Goal: Transaction & Acquisition: Purchase product/service

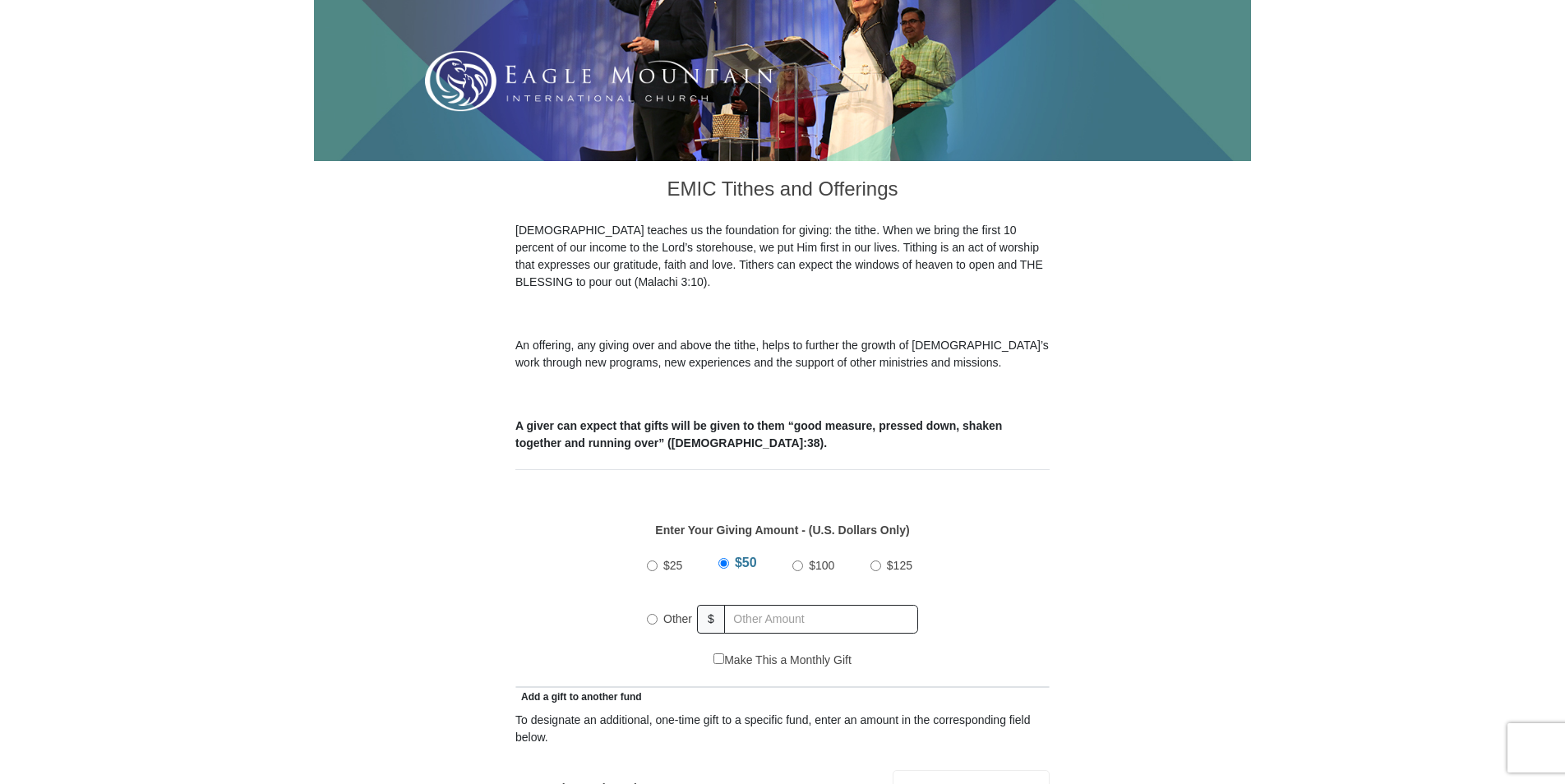
scroll to position [411, 0]
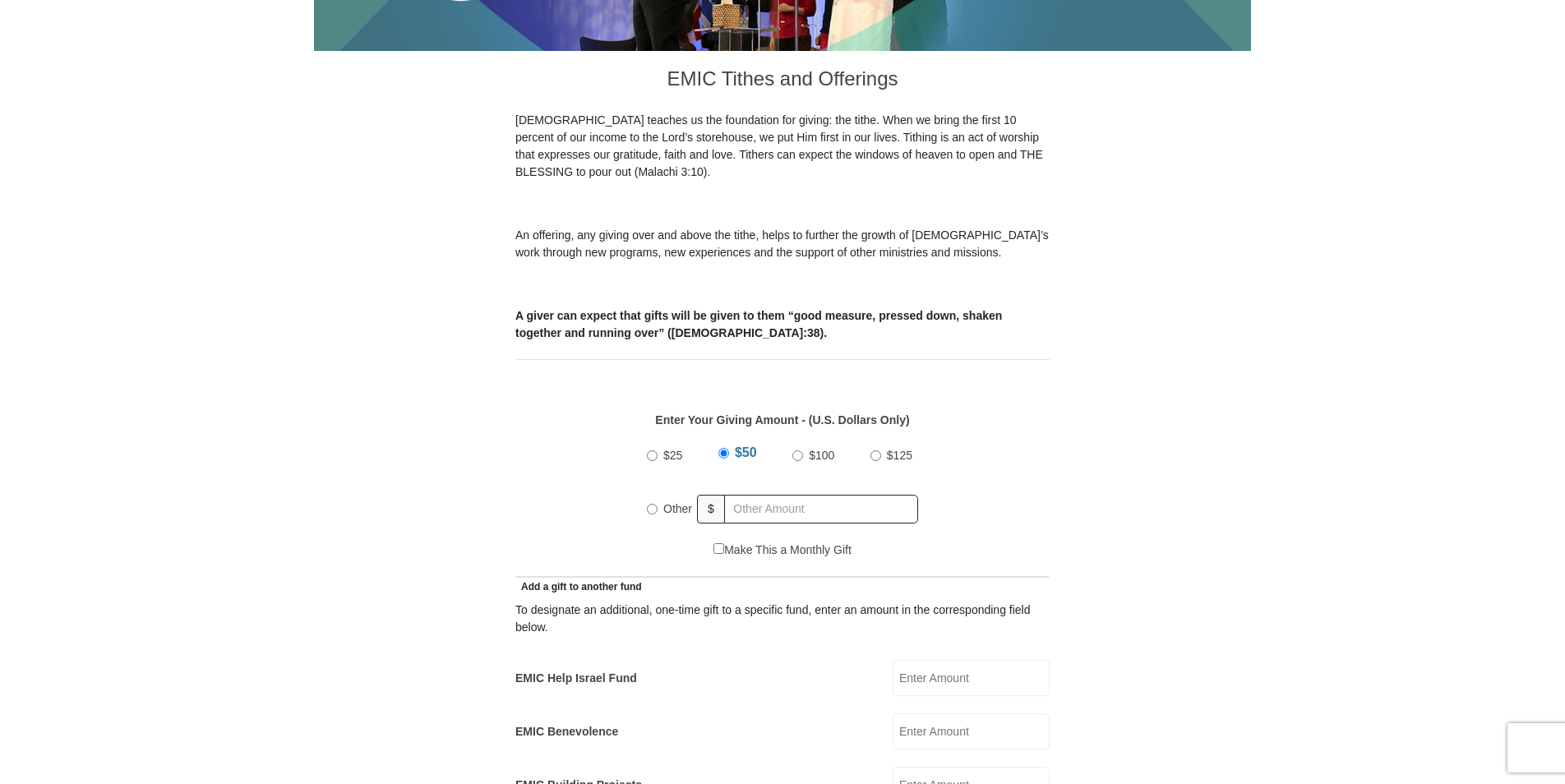
click at [651, 503] on input "Other" at bounding box center [652, 509] width 11 height 11
radio input "true"
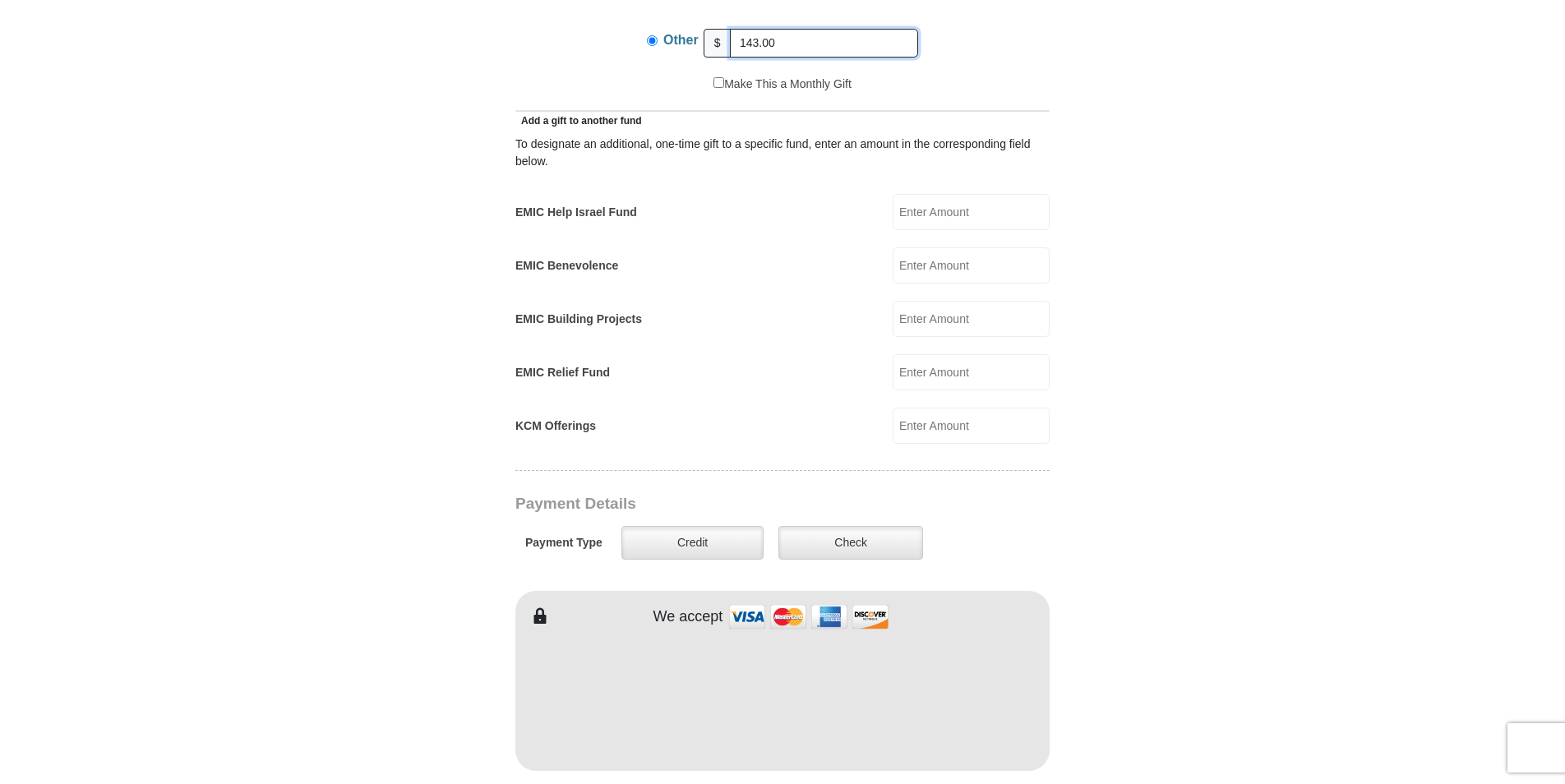
scroll to position [904, 0]
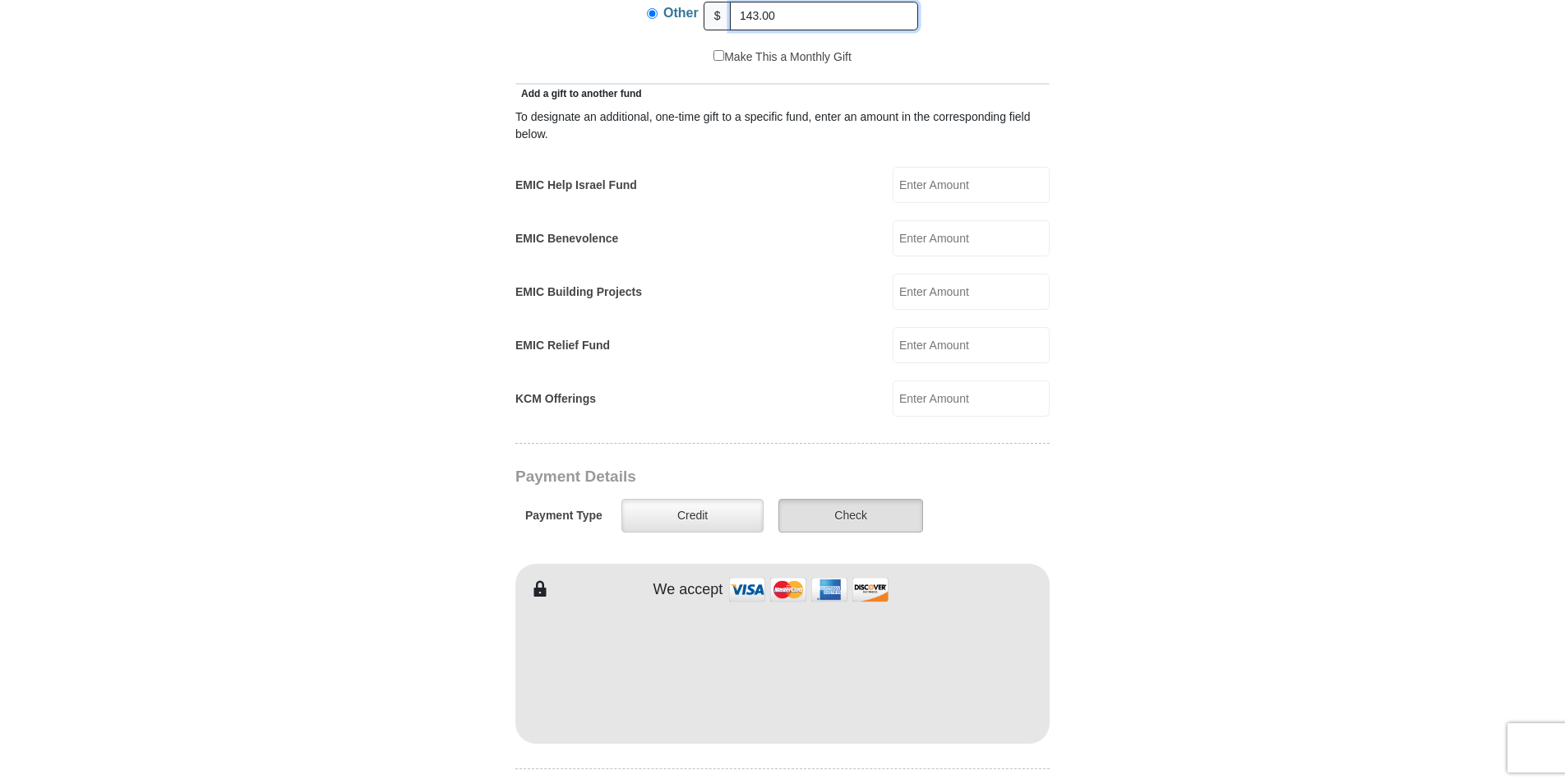
type input "143.00"
click at [856, 500] on label "Check" at bounding box center [850, 516] width 144 height 34
click at [0, 0] on input "Check" at bounding box center [0, 0] width 0 height 0
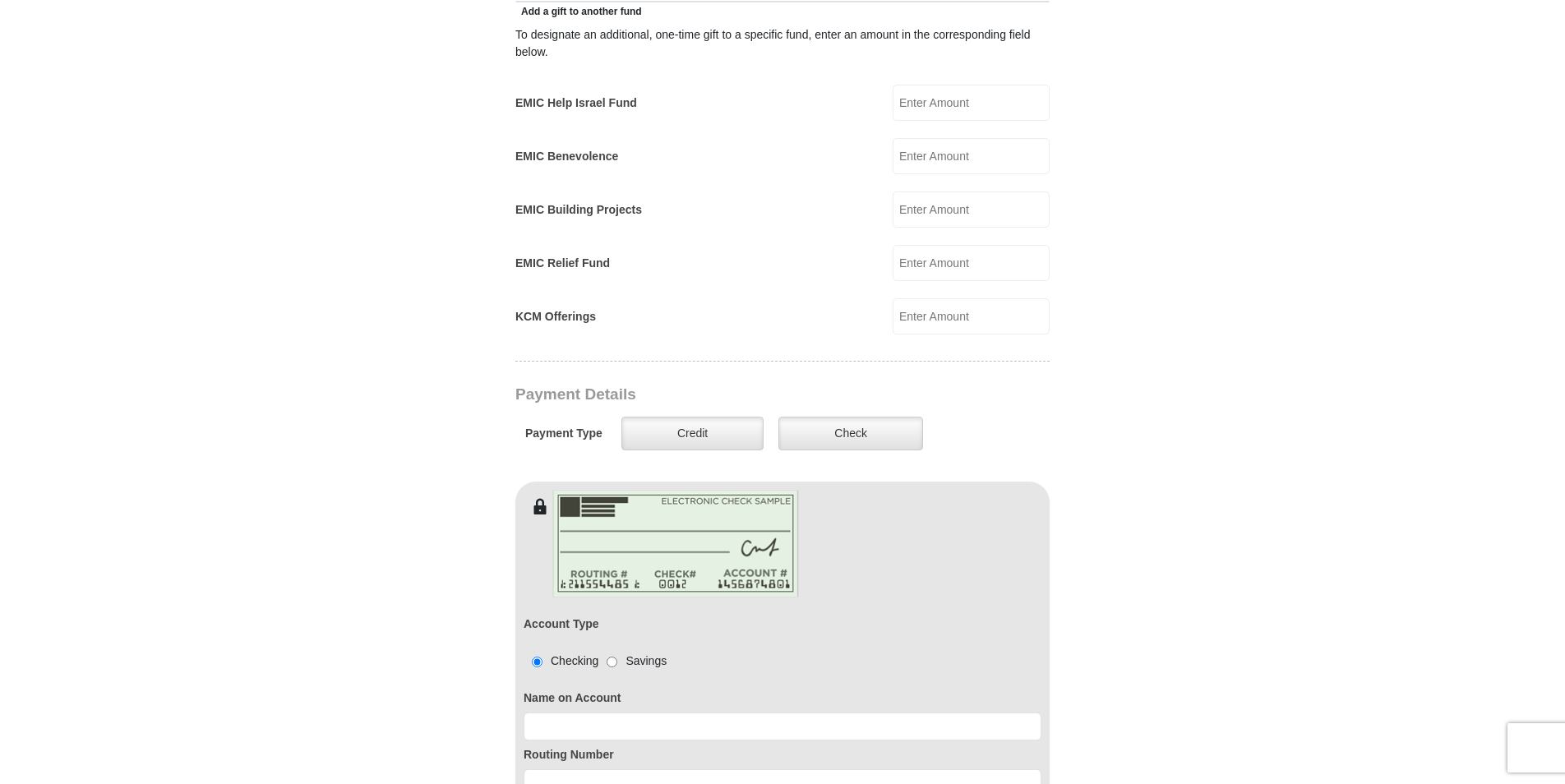
scroll to position [1068, 0]
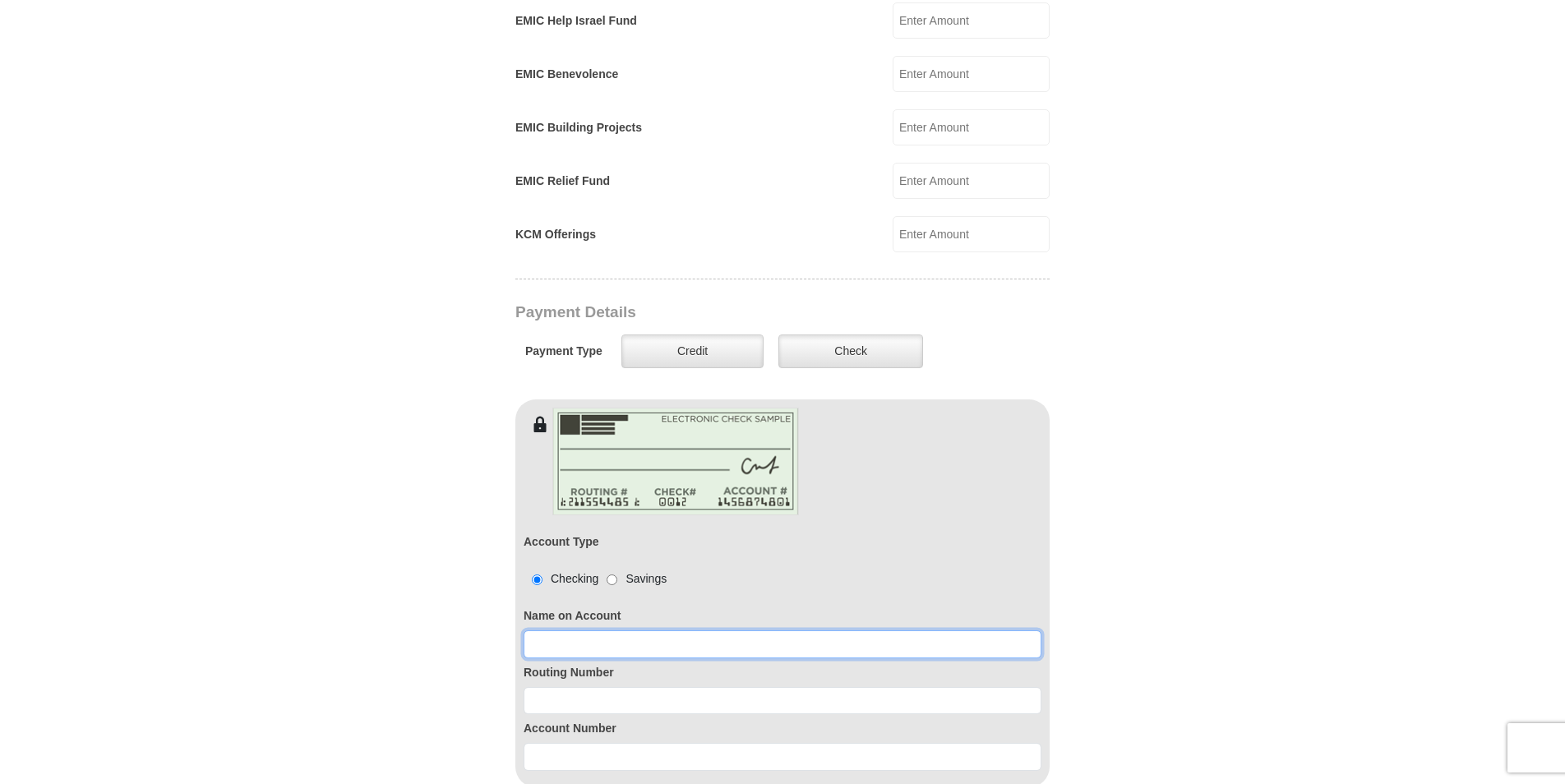
click at [553, 630] on input at bounding box center [782, 643] width 518 height 28
type input "Judith Ann Hunderup"
type input "Judith"
type input "Hunderup"
type input "judhun@cox.net"
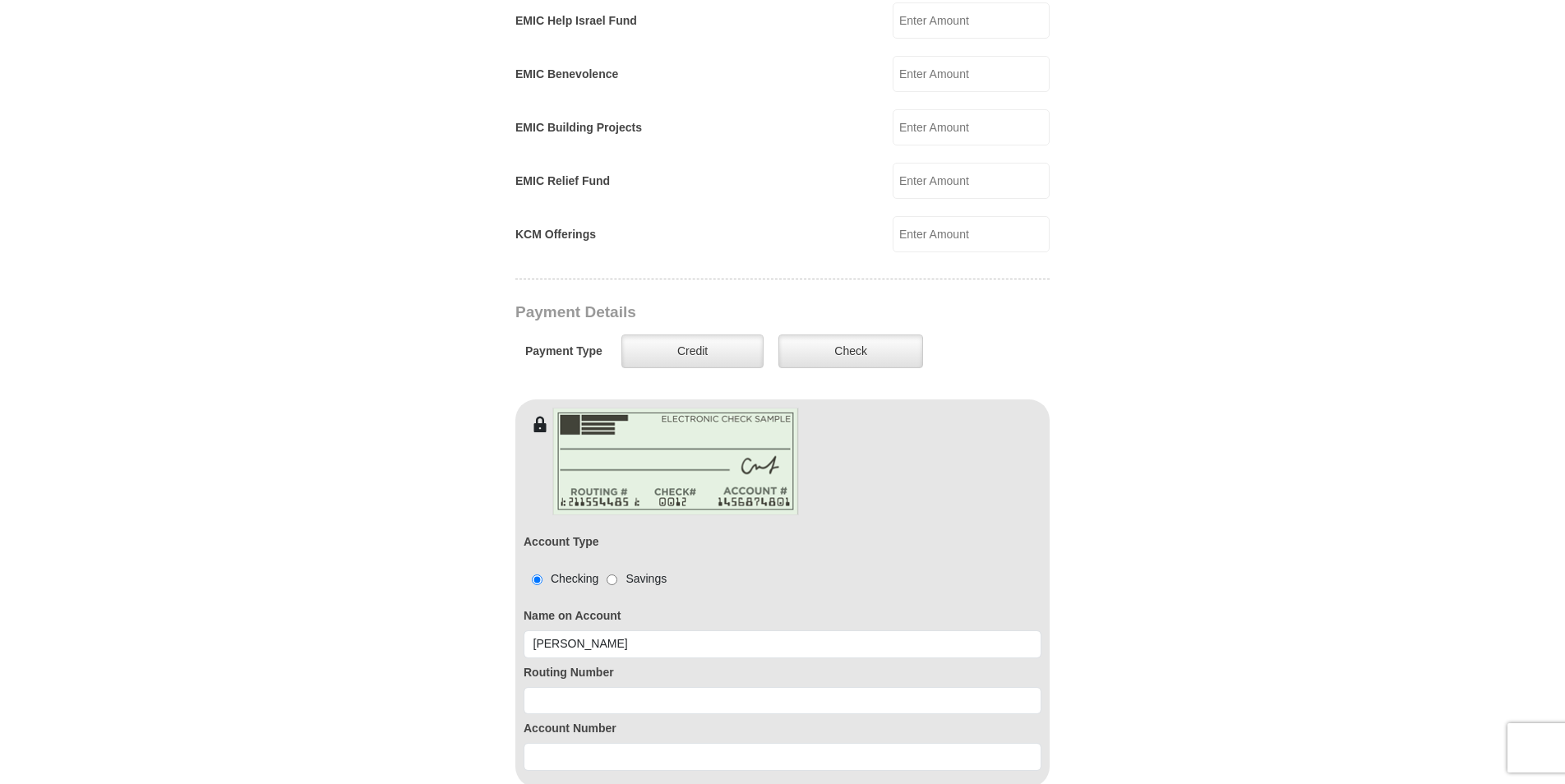
type input "1316 W Los Lagos Vista Ave"
type input "Mesa"
type input "85202"
type input "4807582056"
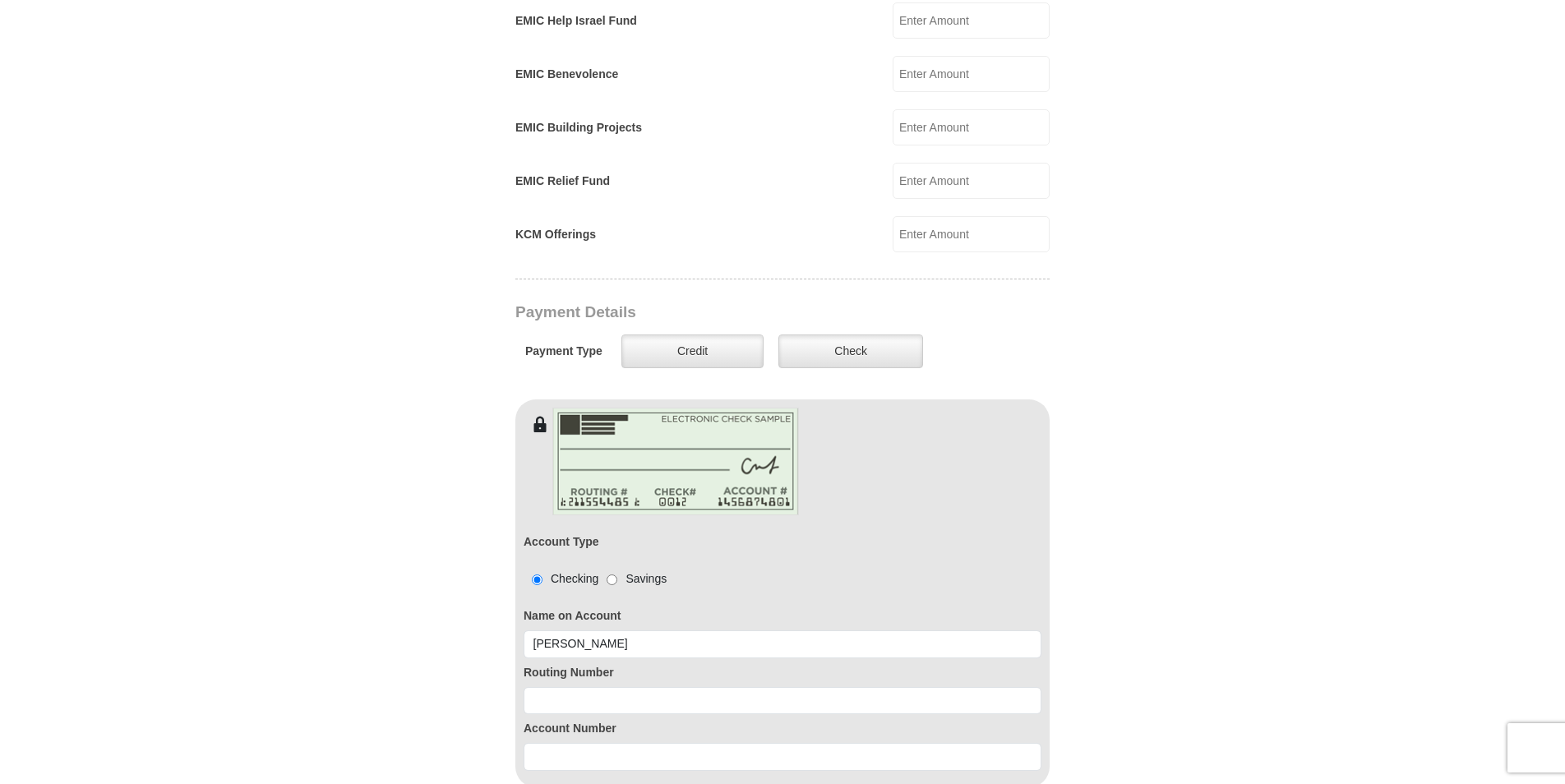
click at [545, 715] on div "Account Number" at bounding box center [782, 743] width 518 height 57
click at [545, 687] on input at bounding box center [782, 700] width 518 height 28
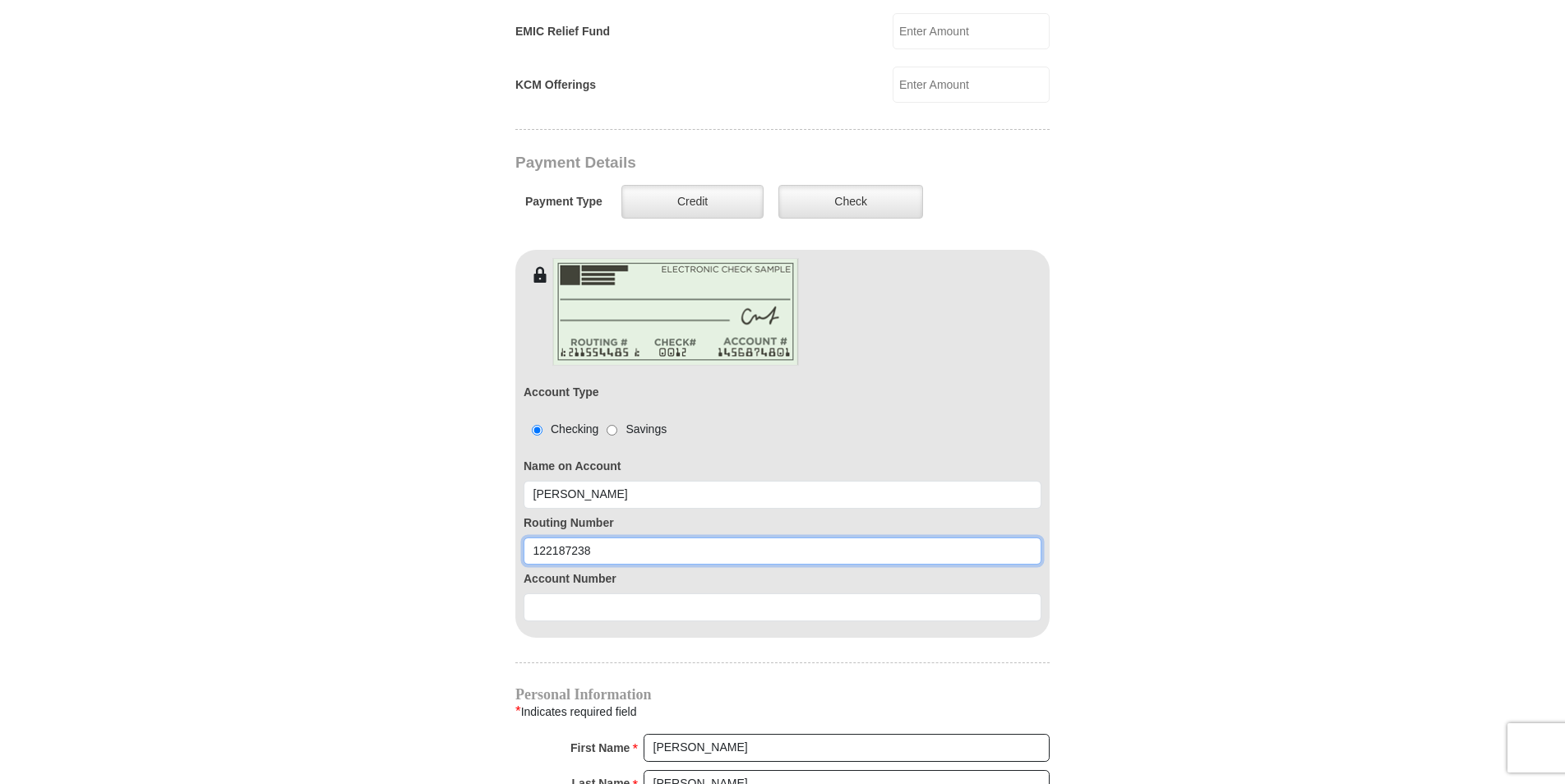
scroll to position [1233, 0]
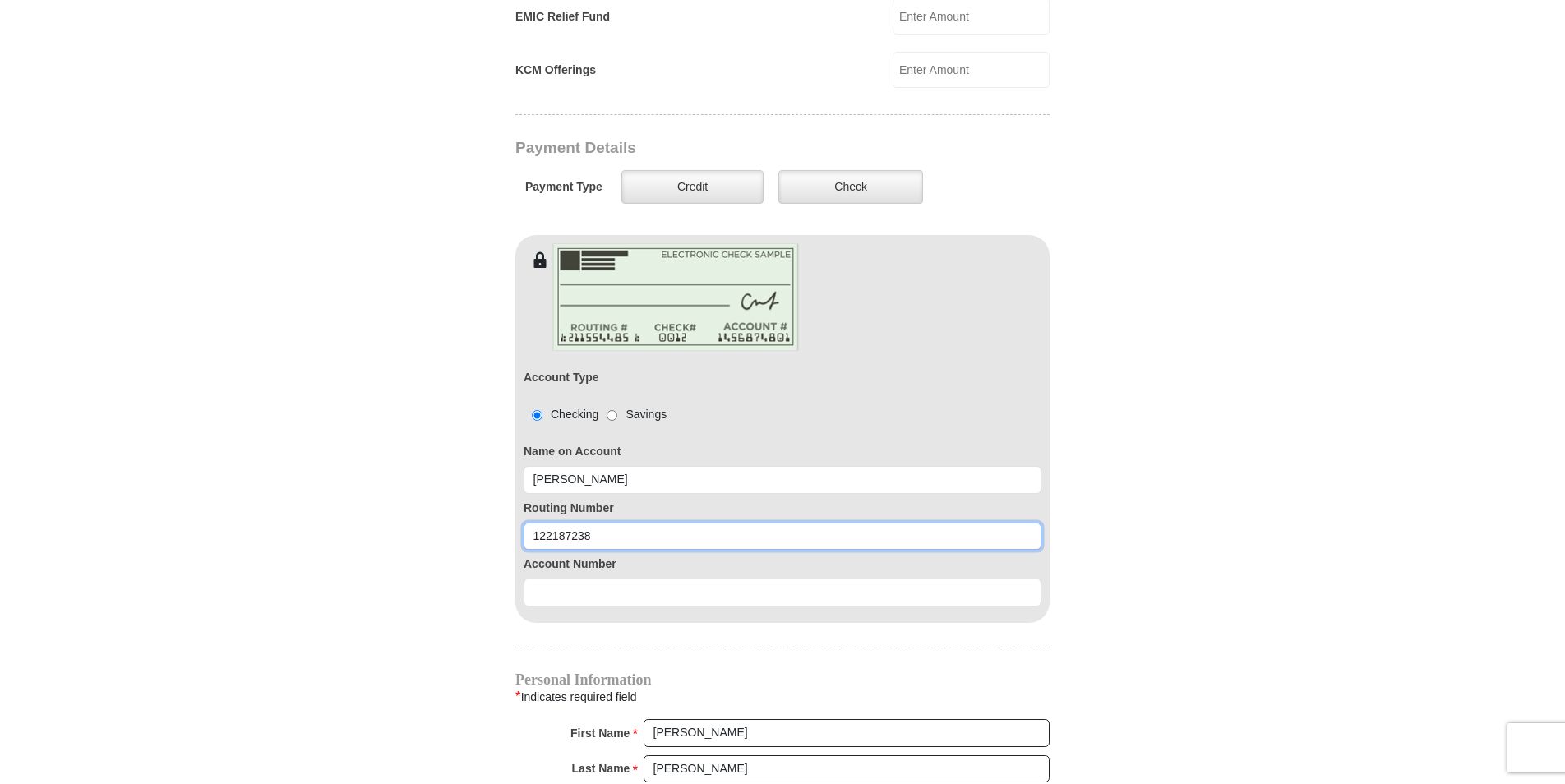
type input "122187238"
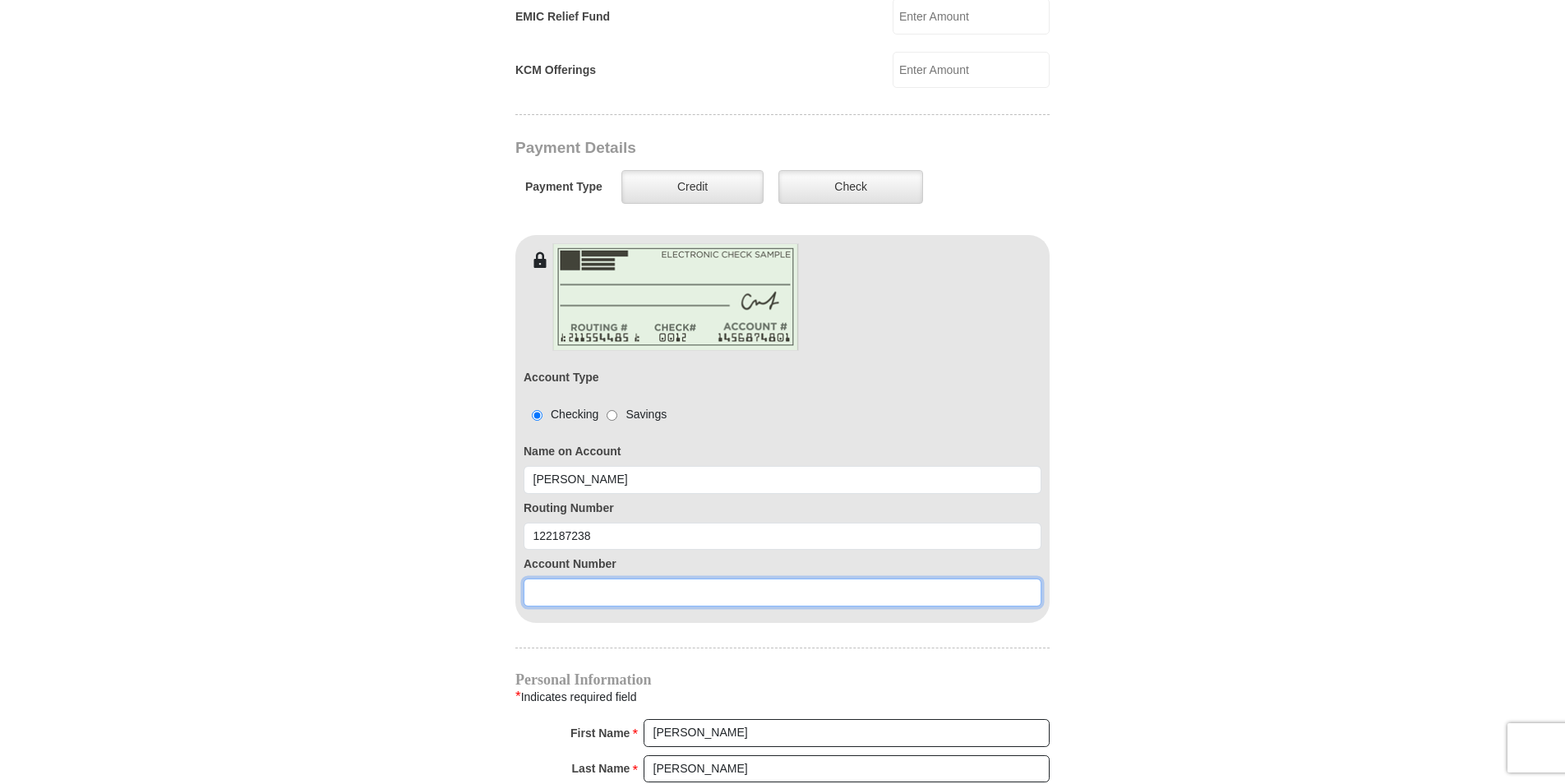
click at [541, 579] on input at bounding box center [782, 592] width 518 height 28
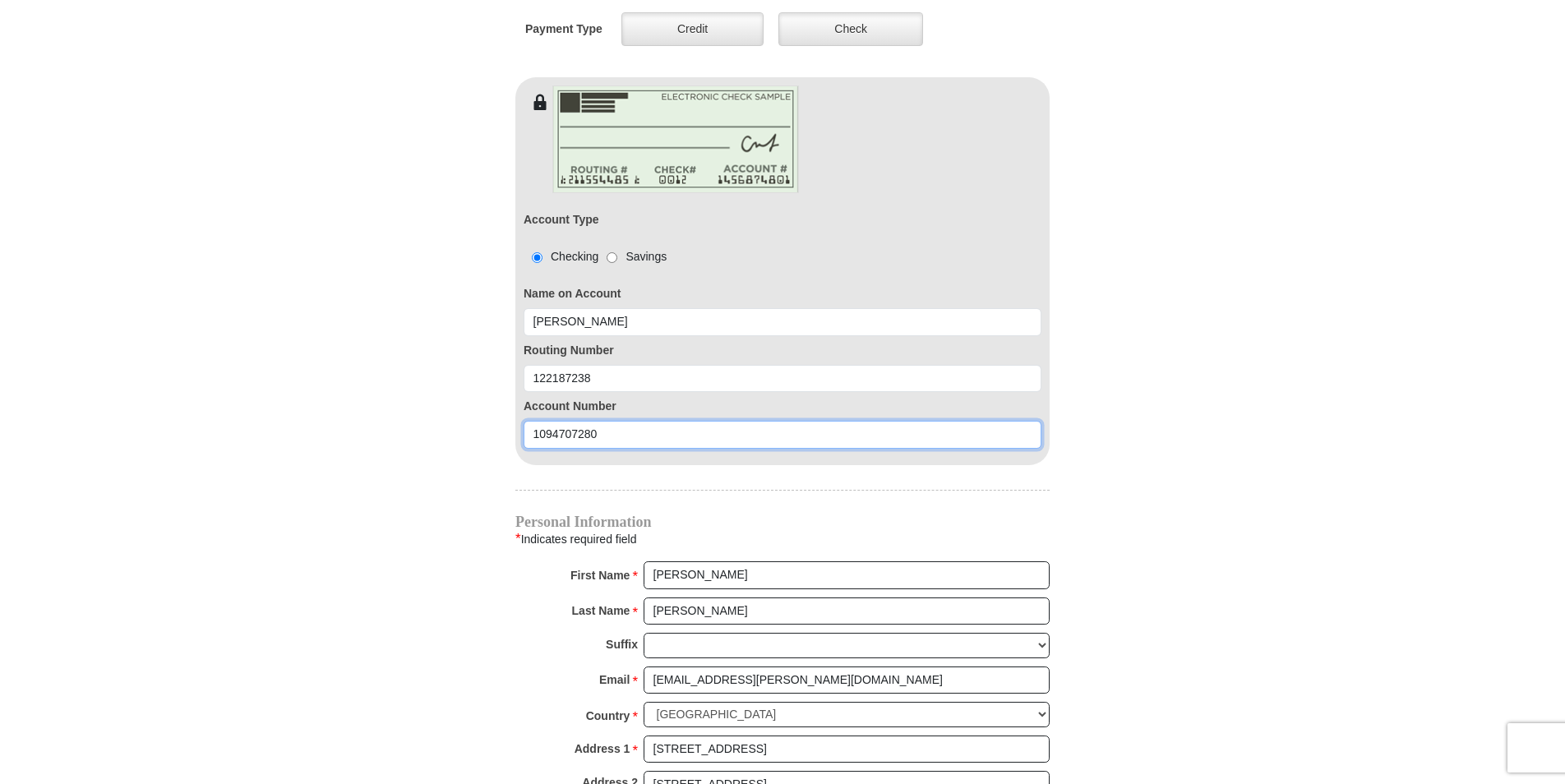
scroll to position [1397, 0]
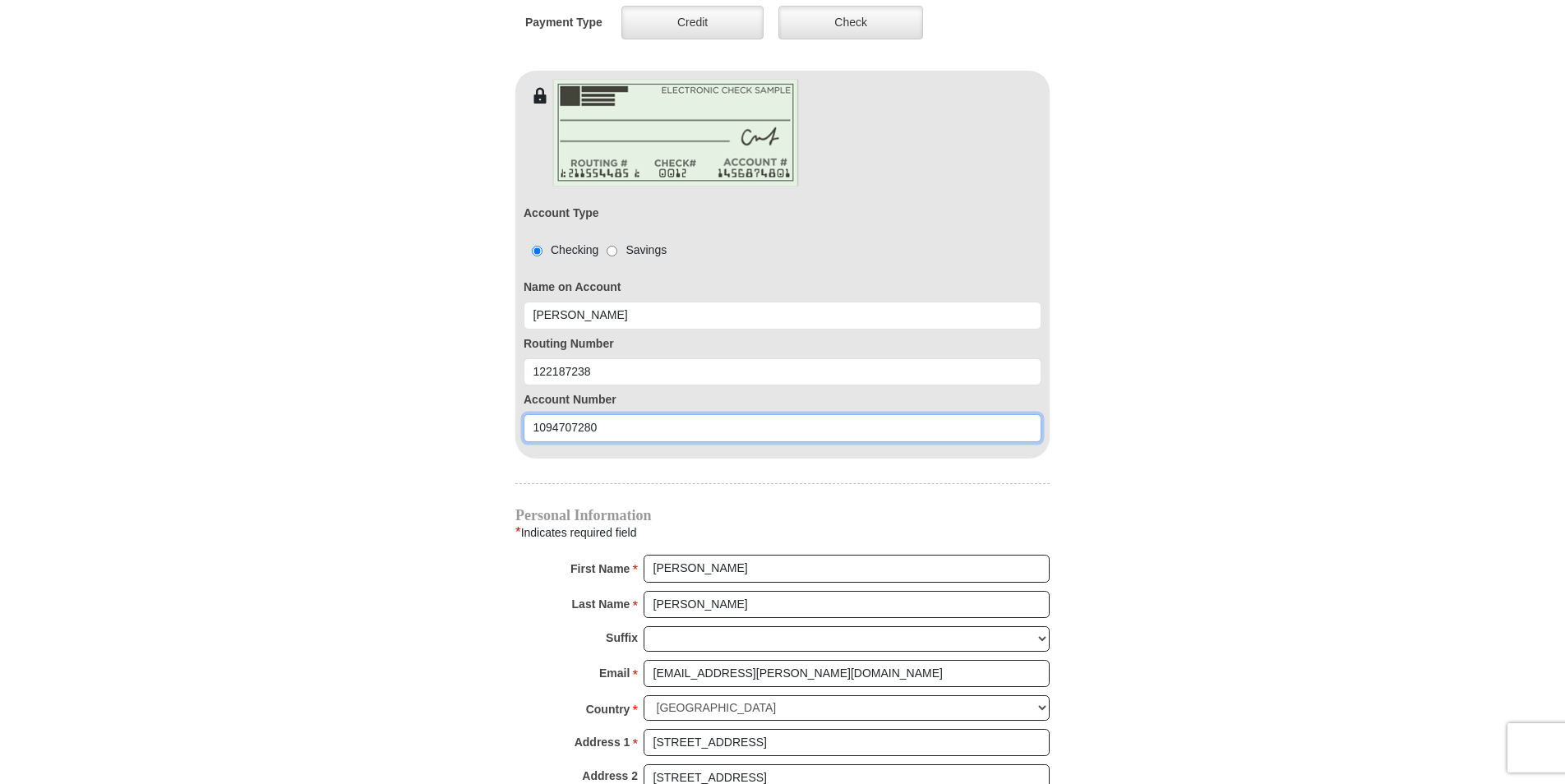
type input "1094707280"
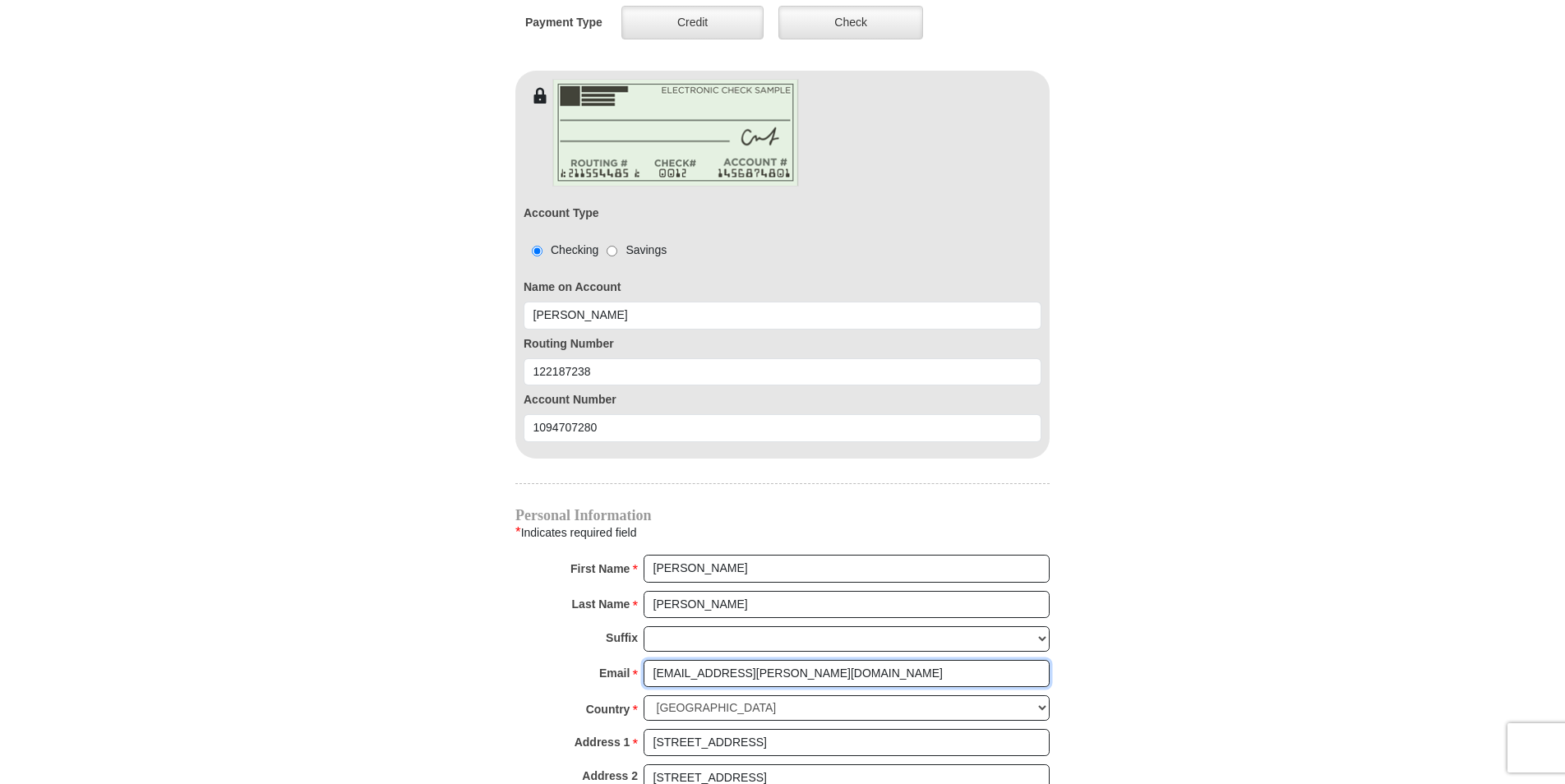
click at [755, 660] on input "judhun@cox.net" at bounding box center [847, 674] width 406 height 28
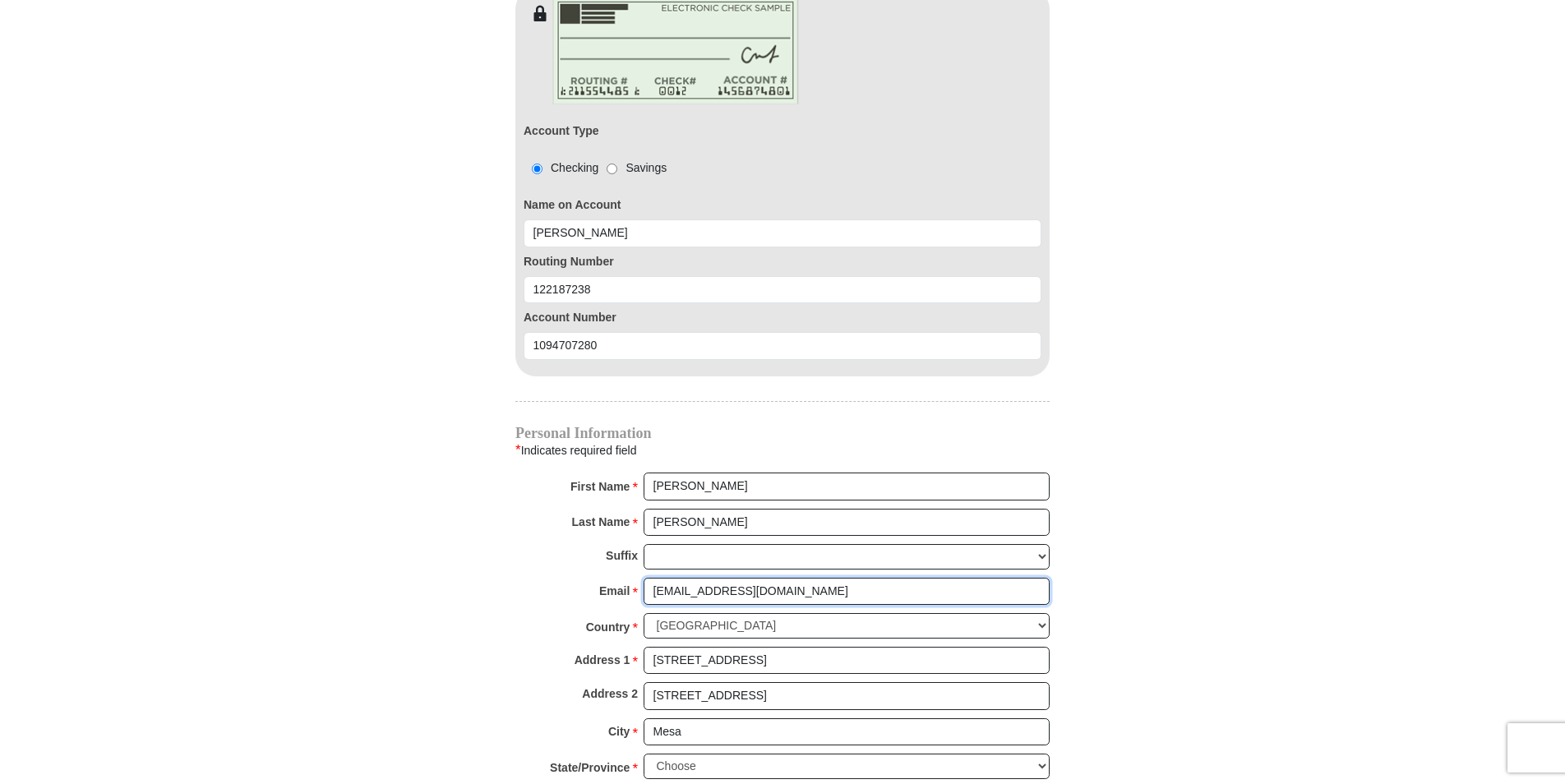
type input "judhun10@gmail.com"
click at [799, 649] on input "1316 W Los Lagos Vista Ave" at bounding box center [847, 660] width 406 height 28
type input "1"
click at [824, 687] on input "1316 W Los Lagos Vista Ave" at bounding box center [847, 696] width 406 height 28
type input "1"
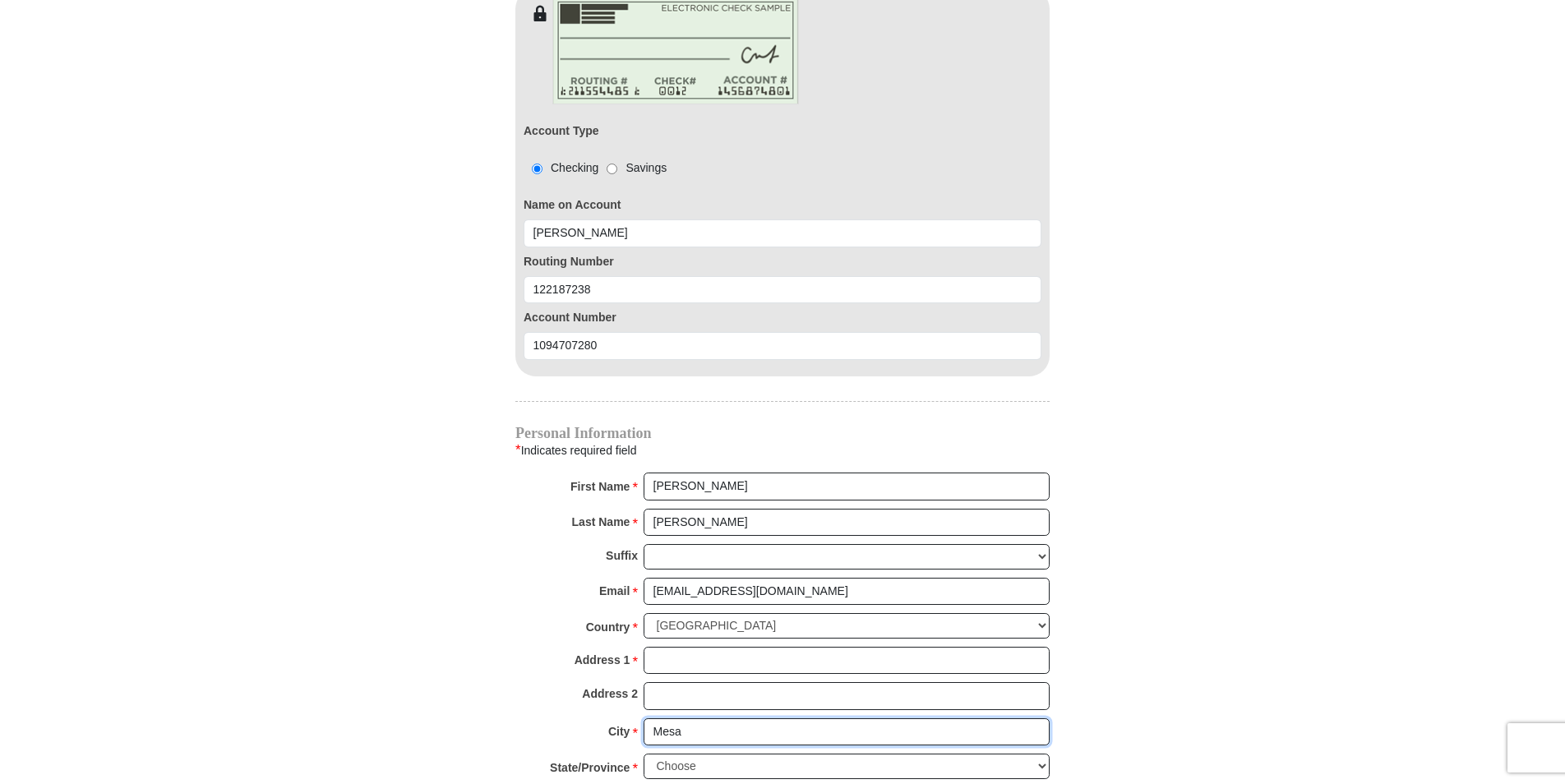
click at [715, 718] on input "Mesa" at bounding box center [847, 731] width 406 height 28
type input "M"
click at [668, 647] on input "Address 1 *" at bounding box center [847, 660] width 406 height 28
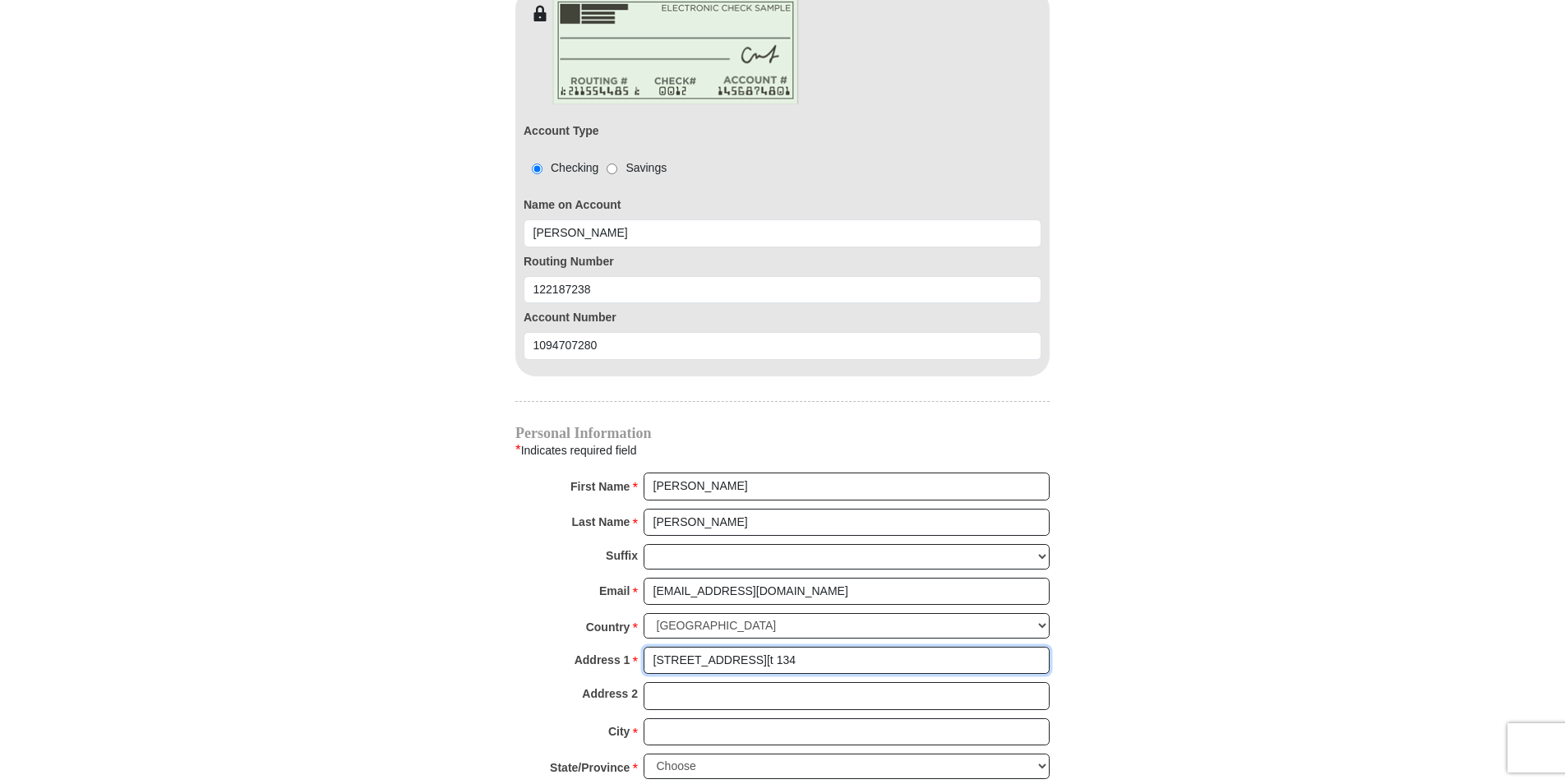
type input "13700 N Fountain Hills Blvd A[t 134"
click at [688, 718] on input "City *" at bounding box center [847, 731] width 406 height 28
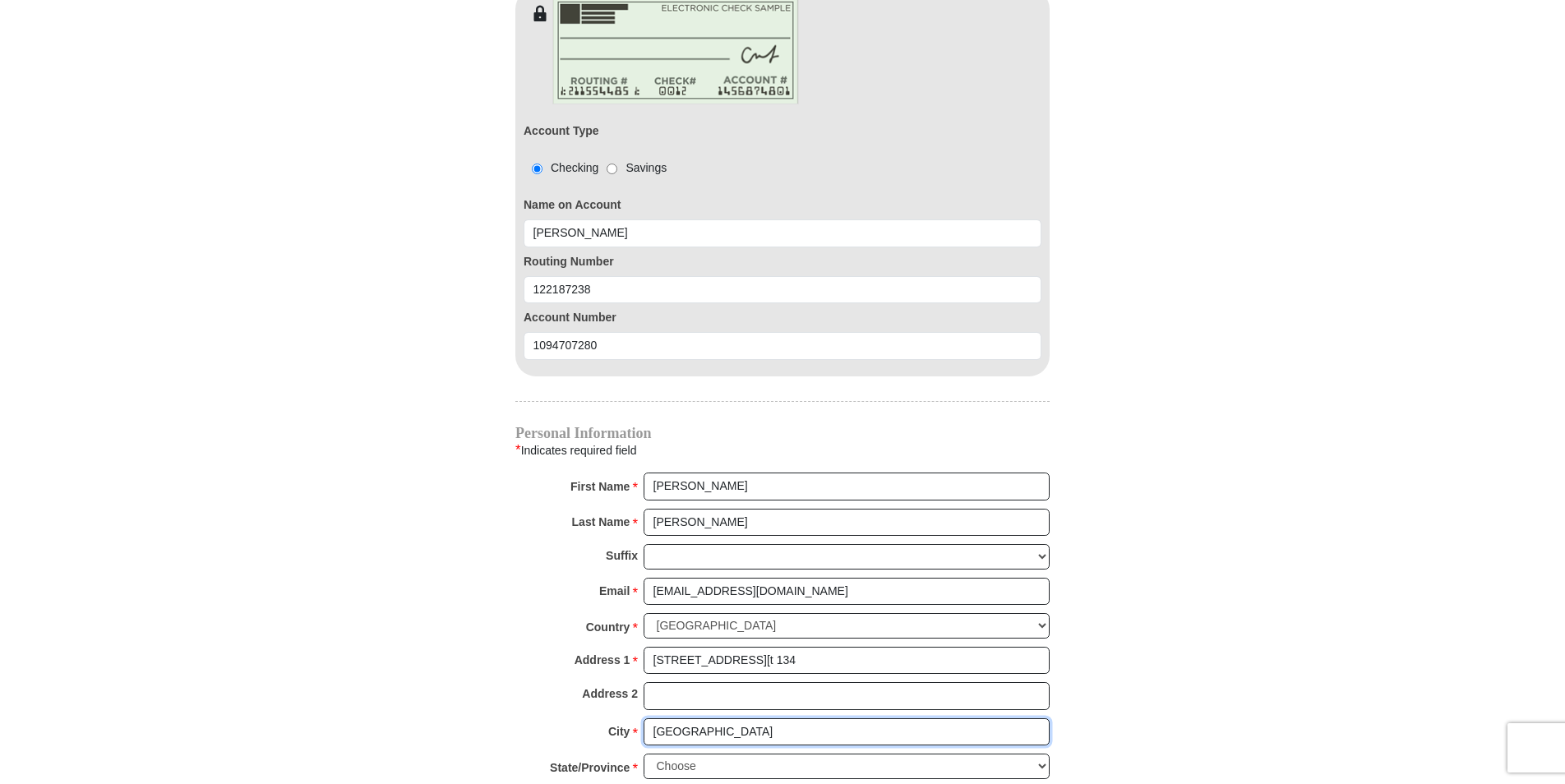
type input "Fountain Hills"
click at [1041, 754] on select "Choose Alabama Alaska American Samoa Arizona Arkansas Armed Forces Americas Arm…" at bounding box center [847, 766] width 406 height 26
select select "AZ"
click at [643, 754] on select "Choose Alabama Alaska American Samoa Arizona Arkansas Armed Forces Americas Arm…" at bounding box center [847, 766] width 406 height 26
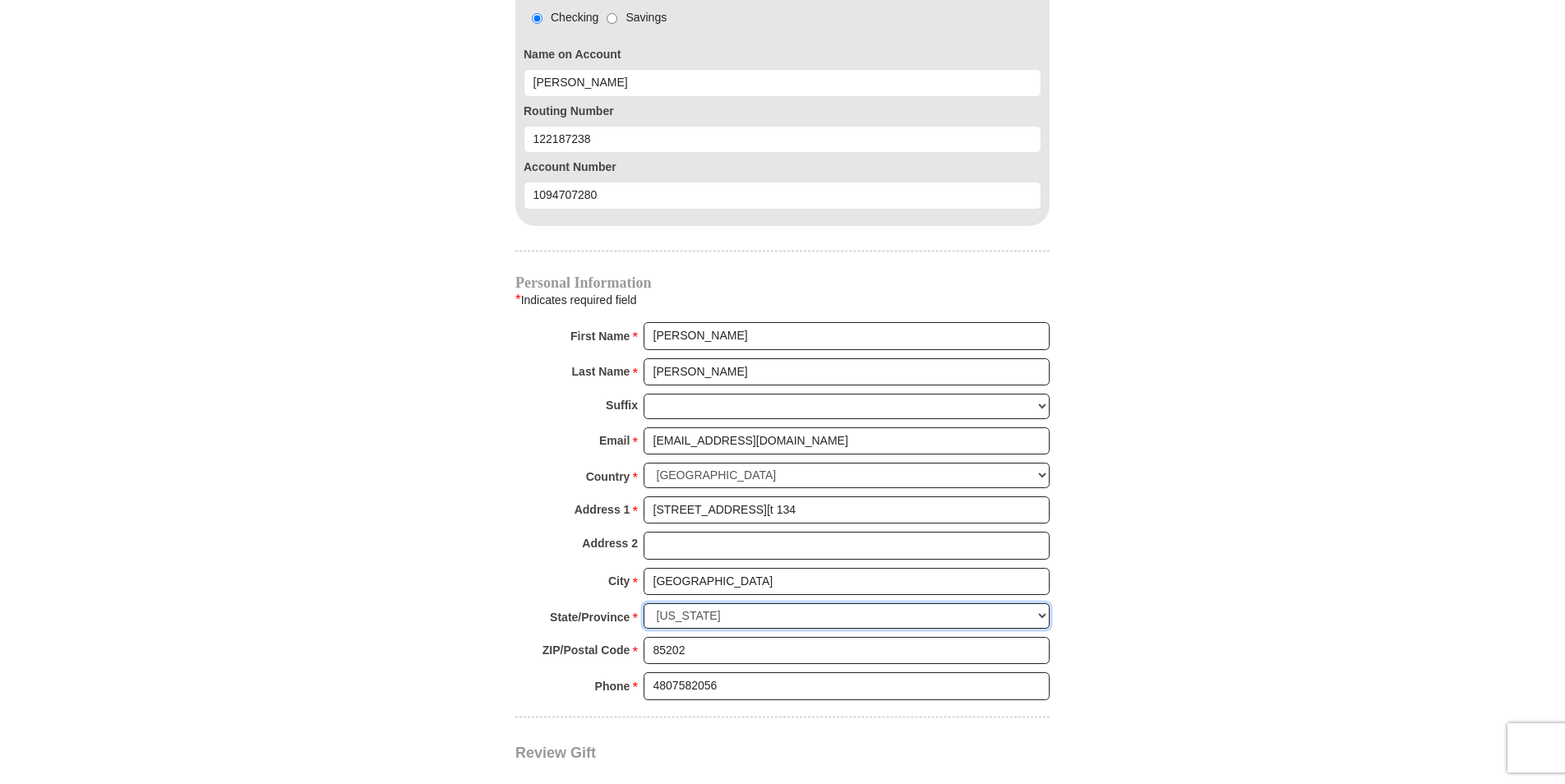
scroll to position [1644, 0]
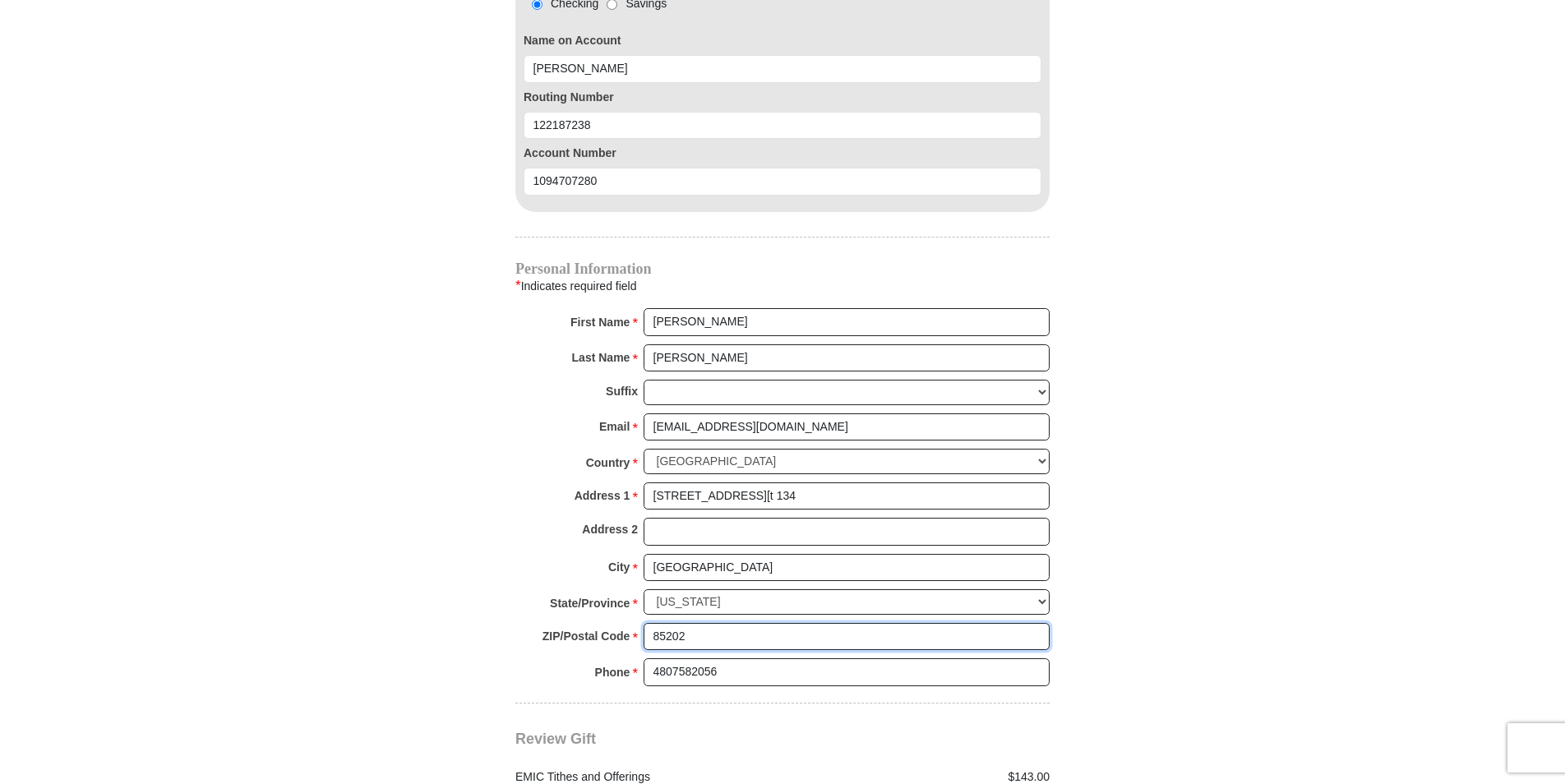
click at [713, 623] on input "85202" at bounding box center [847, 636] width 406 height 28
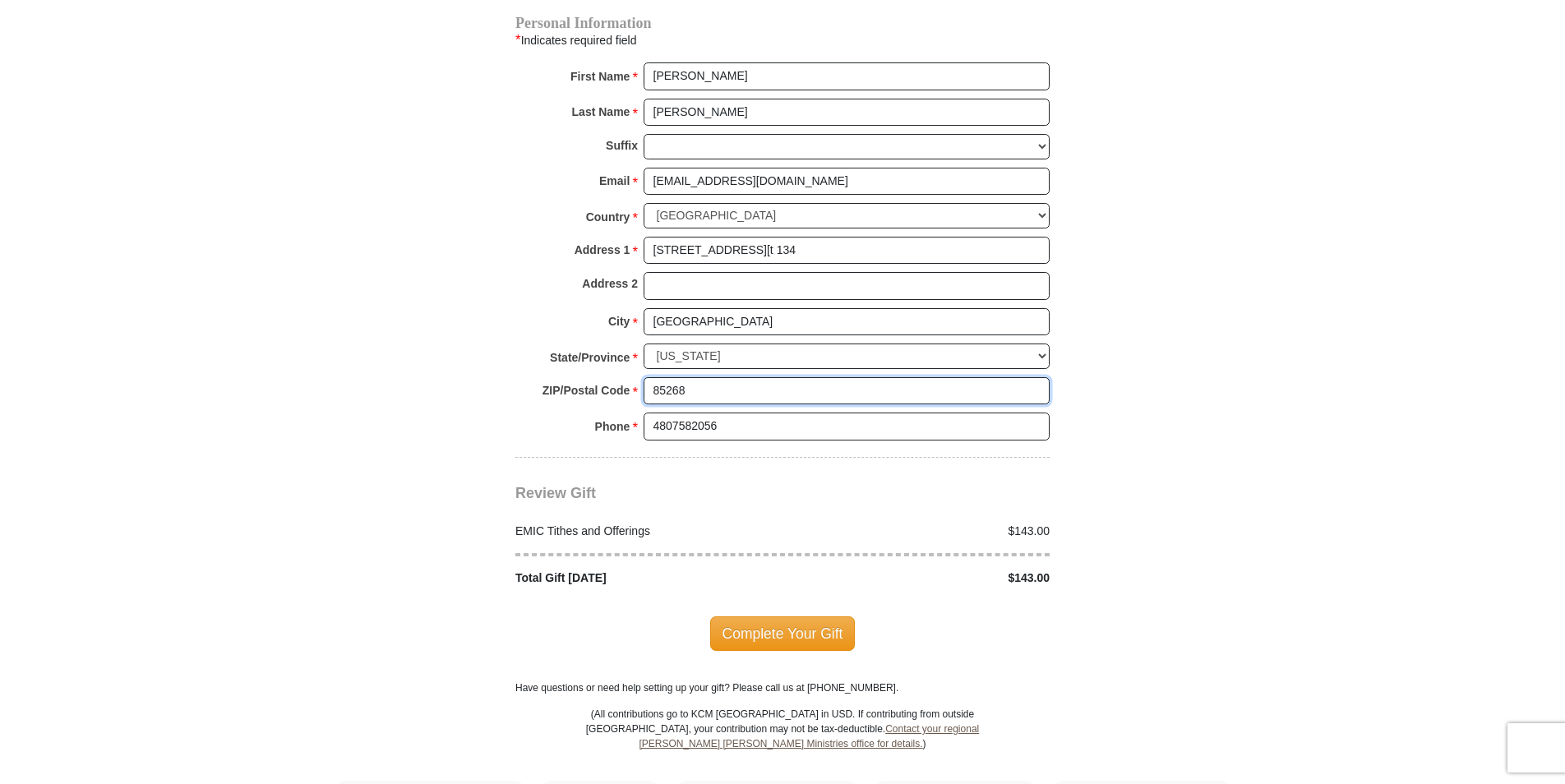
scroll to position [1890, 0]
type input "85268"
click at [801, 616] on span "Complete Your Gift" at bounding box center [782, 633] width 145 height 35
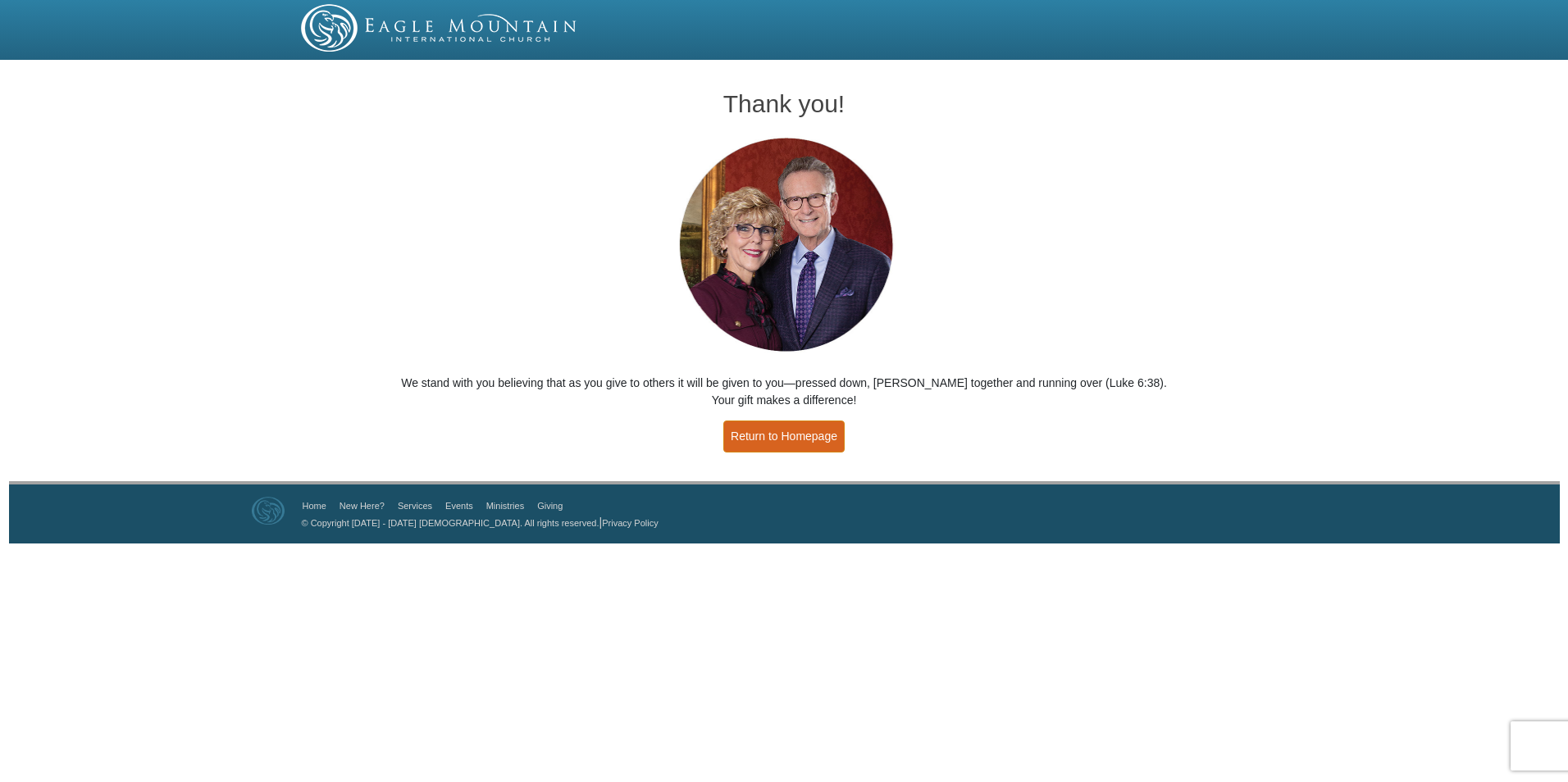
click at [756, 438] on link "Return to Homepage" at bounding box center [784, 436] width 122 height 32
